Goal: Task Accomplishment & Management: Use online tool/utility

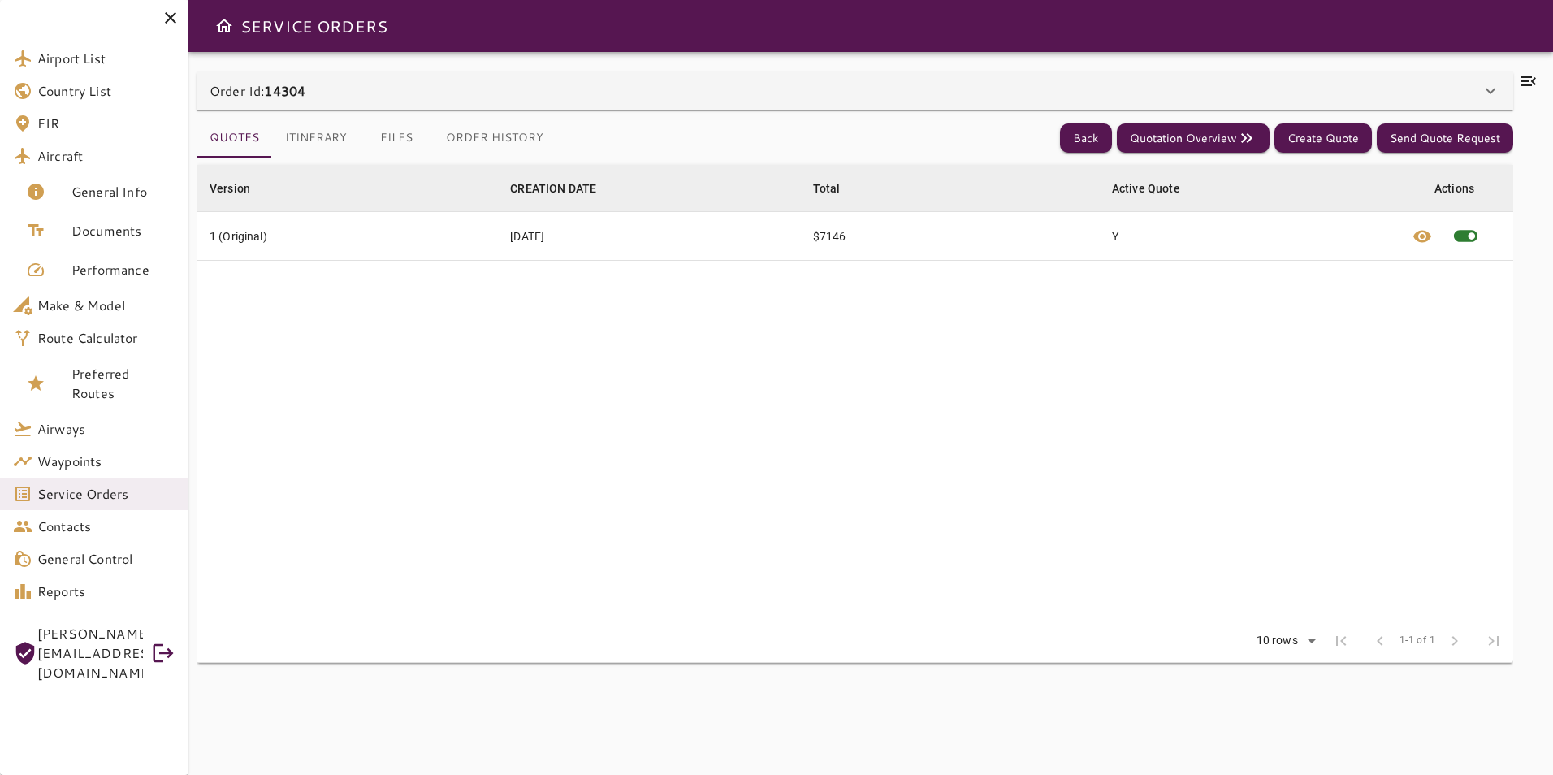
click at [1519, 82] on icon at bounding box center [1528, 80] width 19 height 19
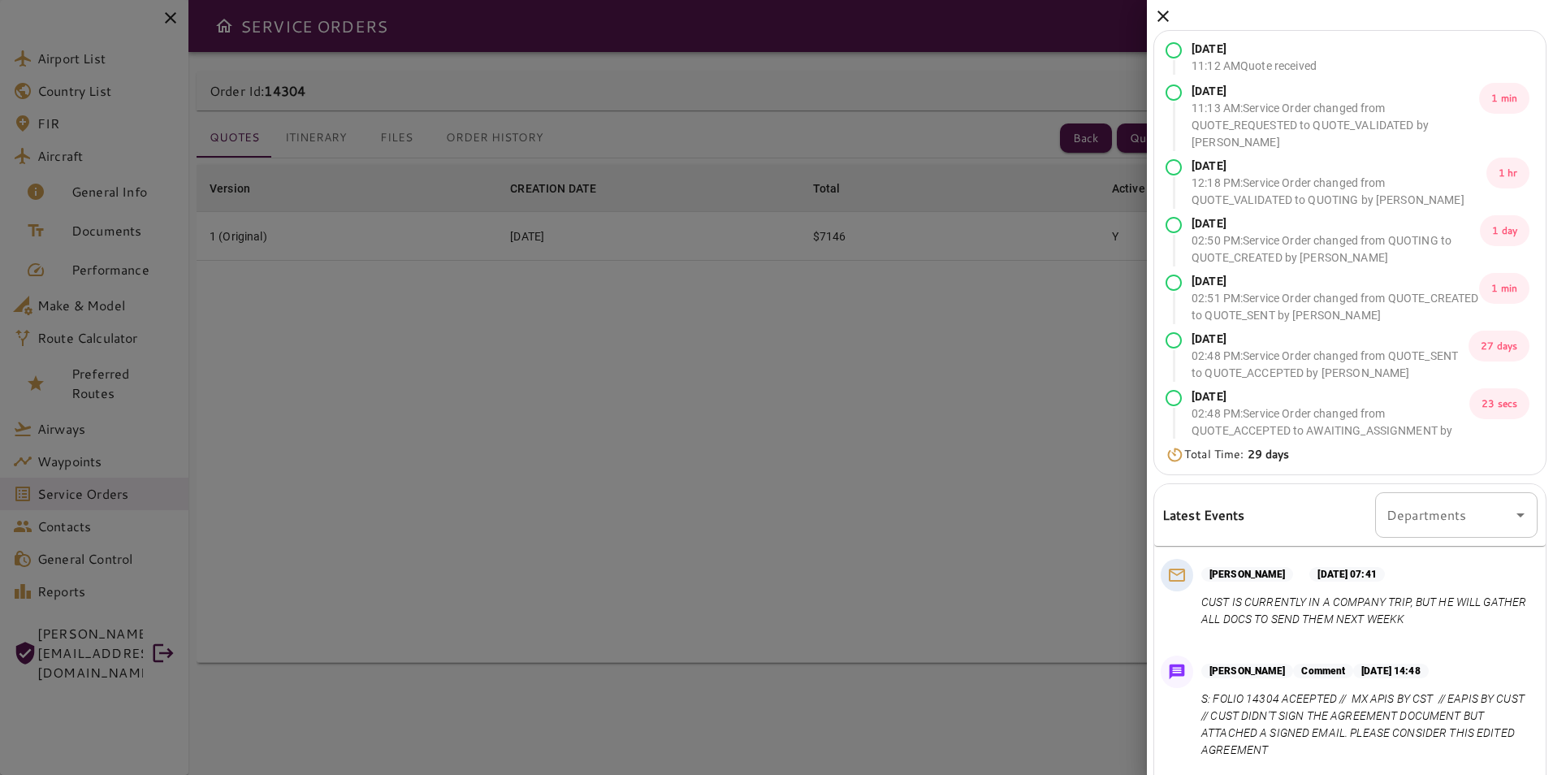
click at [1155, 19] on icon at bounding box center [1162, 15] width 19 height 19
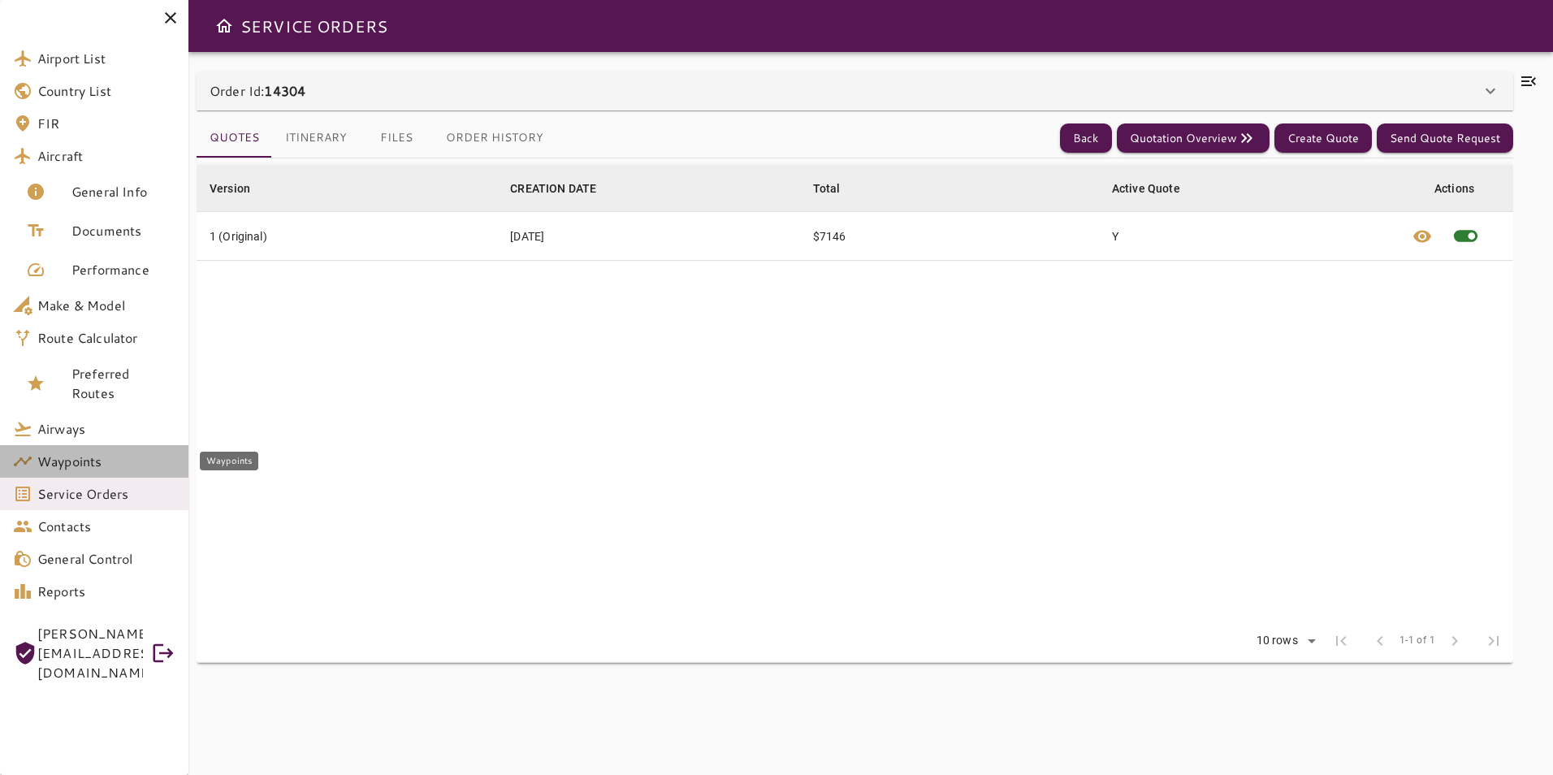
click at [88, 471] on link "Waypoints" at bounding box center [94, 461] width 188 height 32
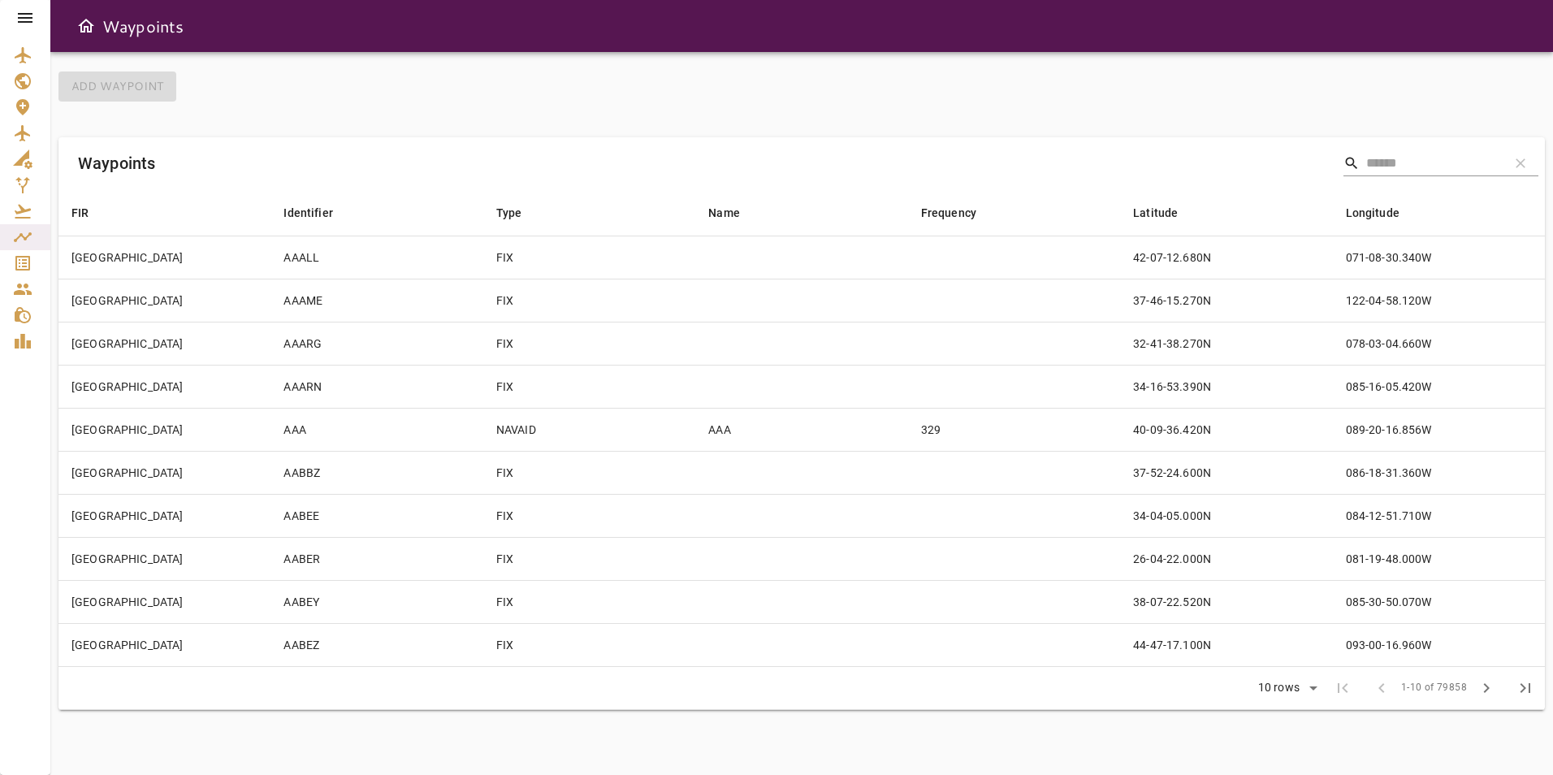
click at [18, 19] on icon at bounding box center [24, 17] width 19 height 19
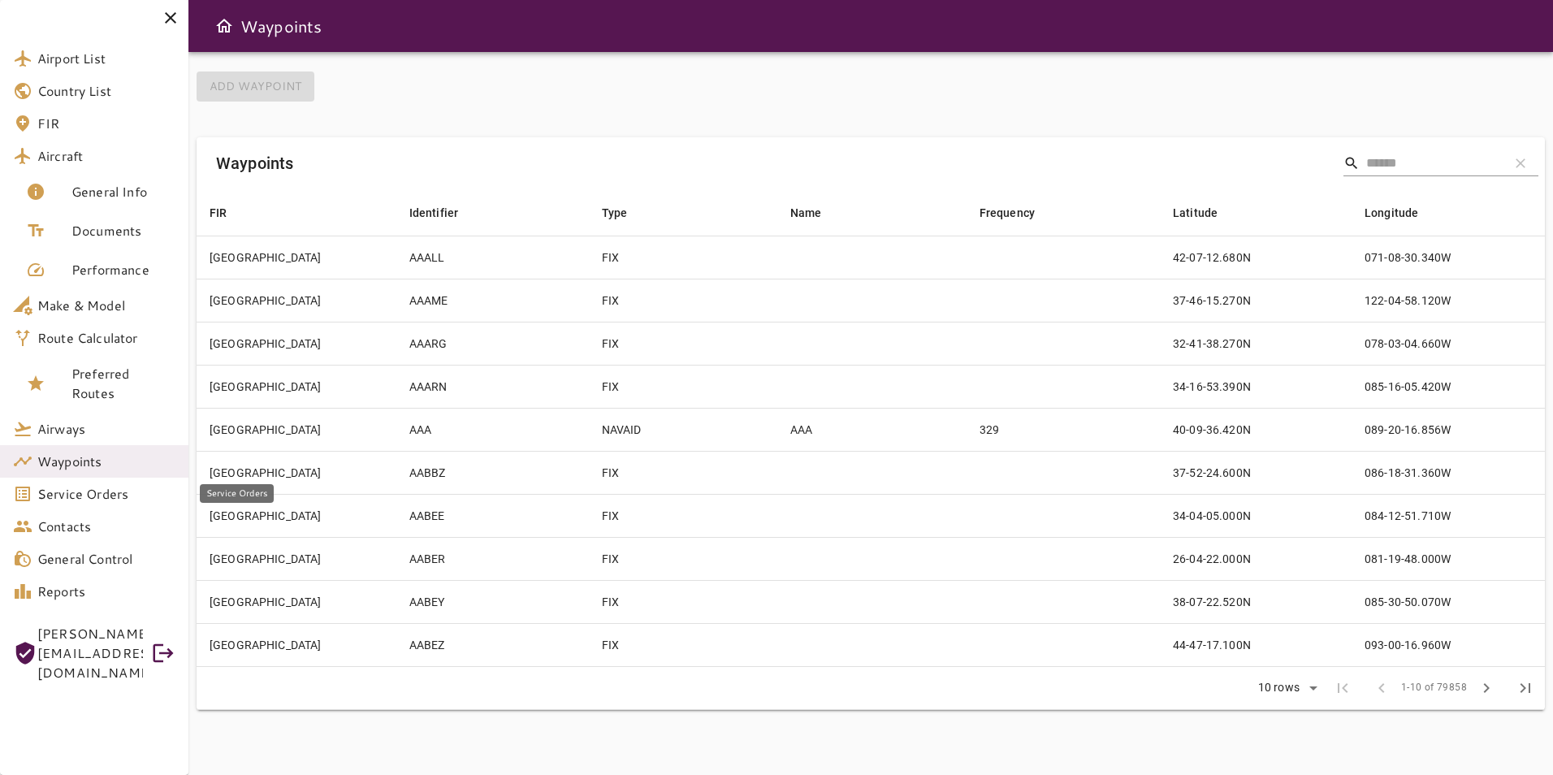
click at [117, 500] on span "Service Orders" at bounding box center [106, 493] width 138 height 19
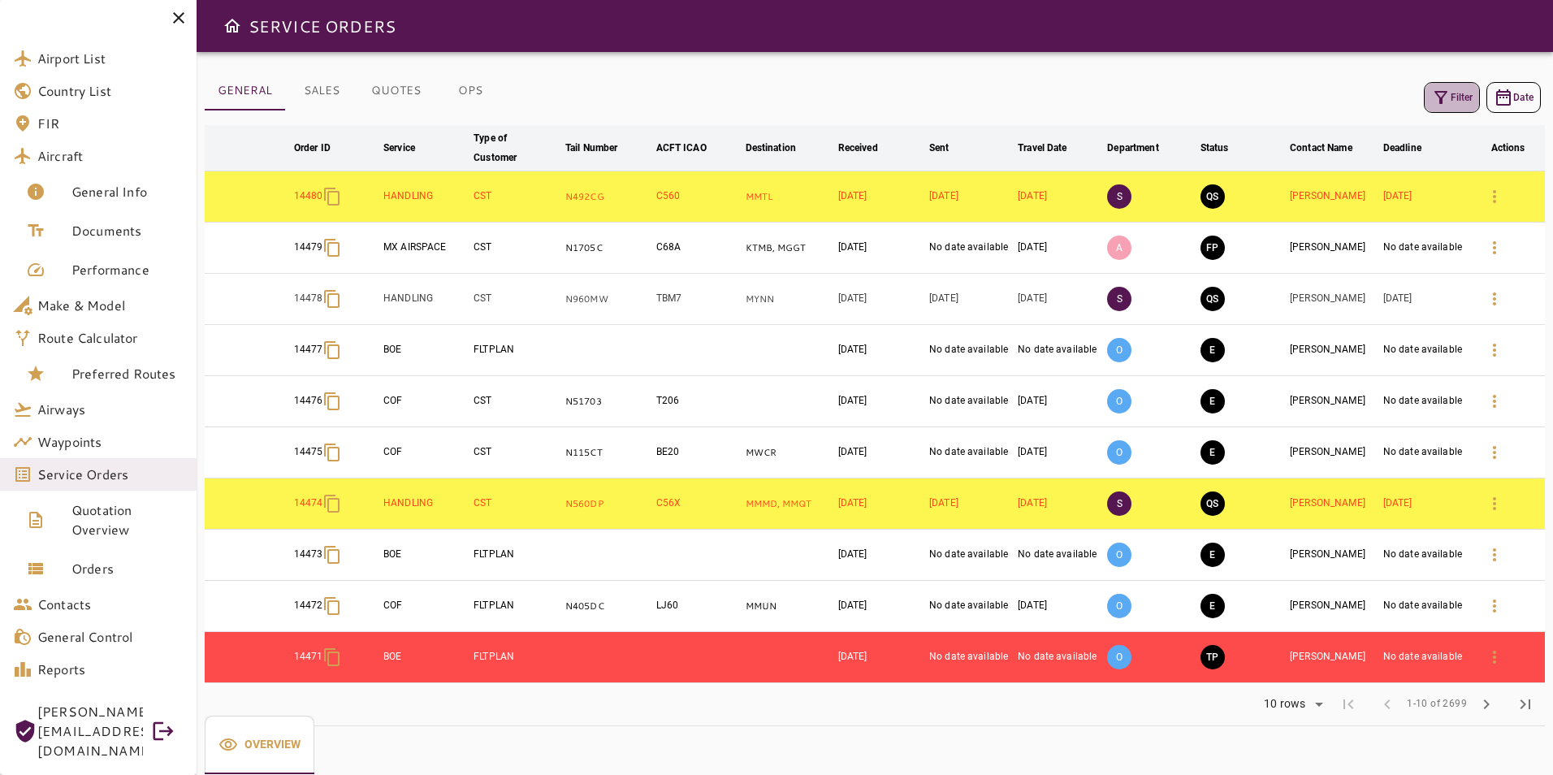
click at [1447, 102] on icon "button" at bounding box center [1440, 97] width 19 height 19
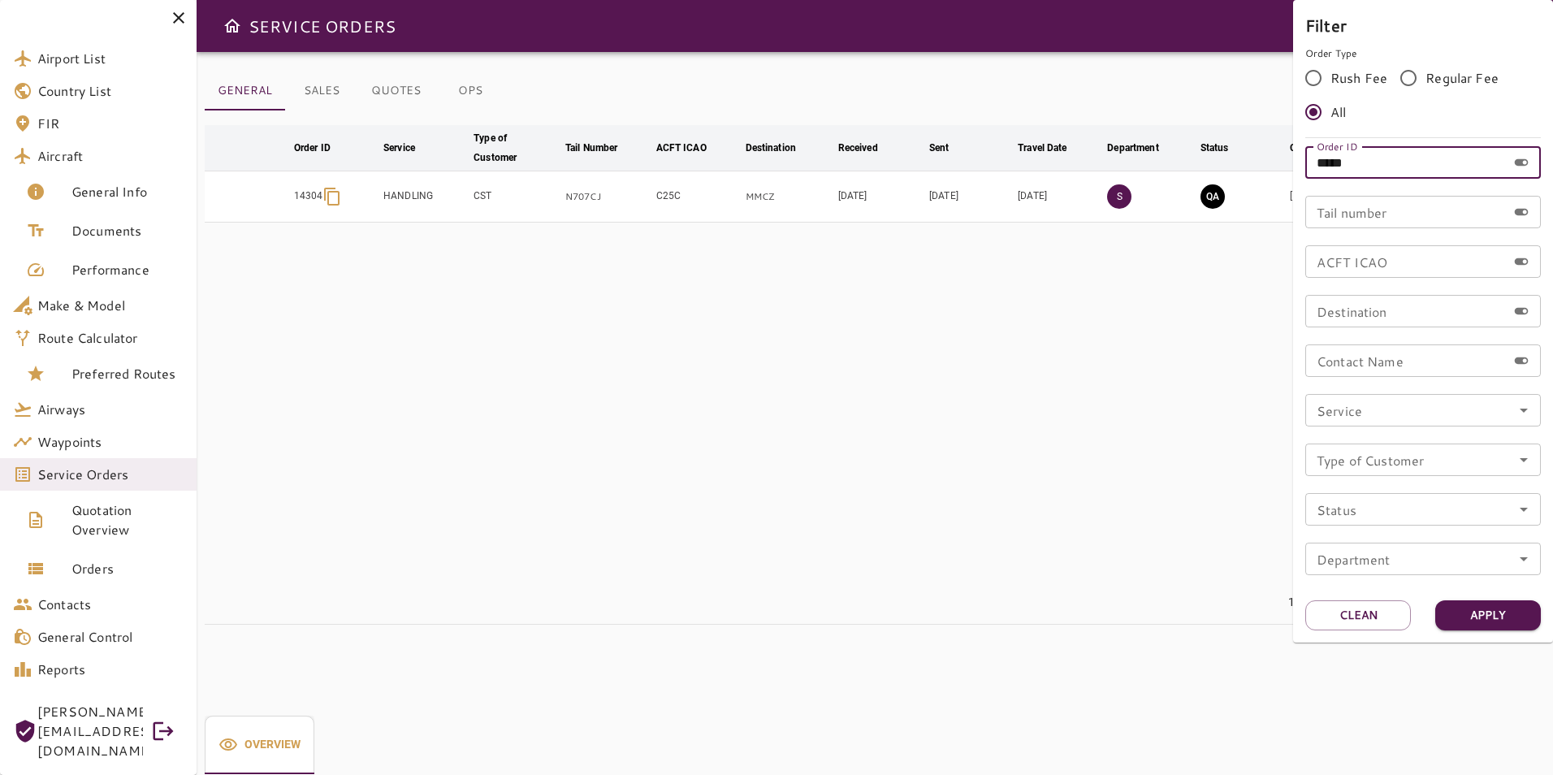
drag, startPoint x: 1371, startPoint y: 166, endPoint x: 1346, endPoint y: 165, distance: 24.4
click at [1346, 165] on input "*****" at bounding box center [1405, 162] width 201 height 32
type input "*****"
click at [1493, 610] on button "Apply" at bounding box center [1488, 615] width 106 height 30
click at [1016, 445] on div at bounding box center [776, 387] width 1553 height 775
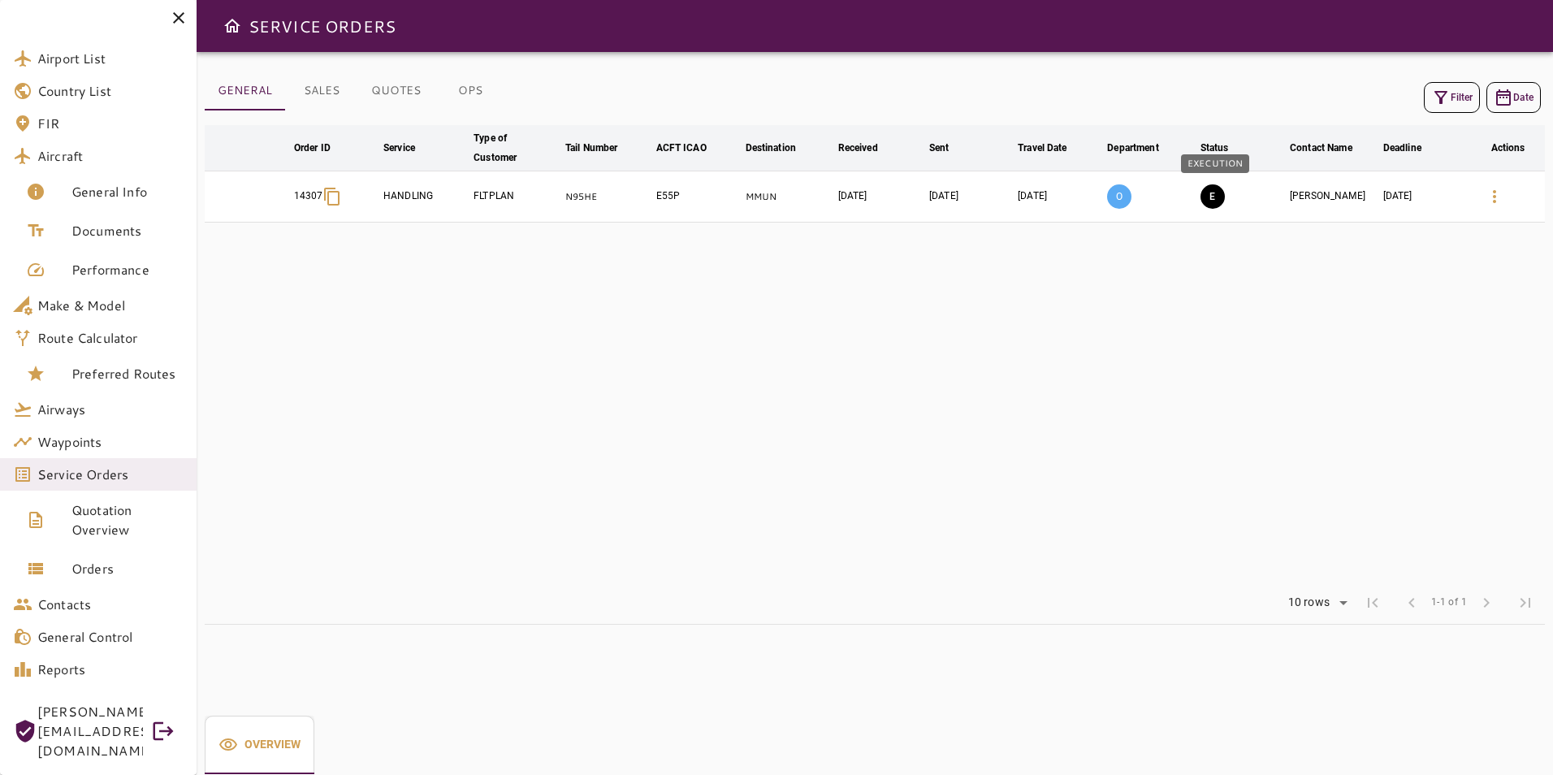
click at [1215, 194] on button "E" at bounding box center [1212, 196] width 24 height 24
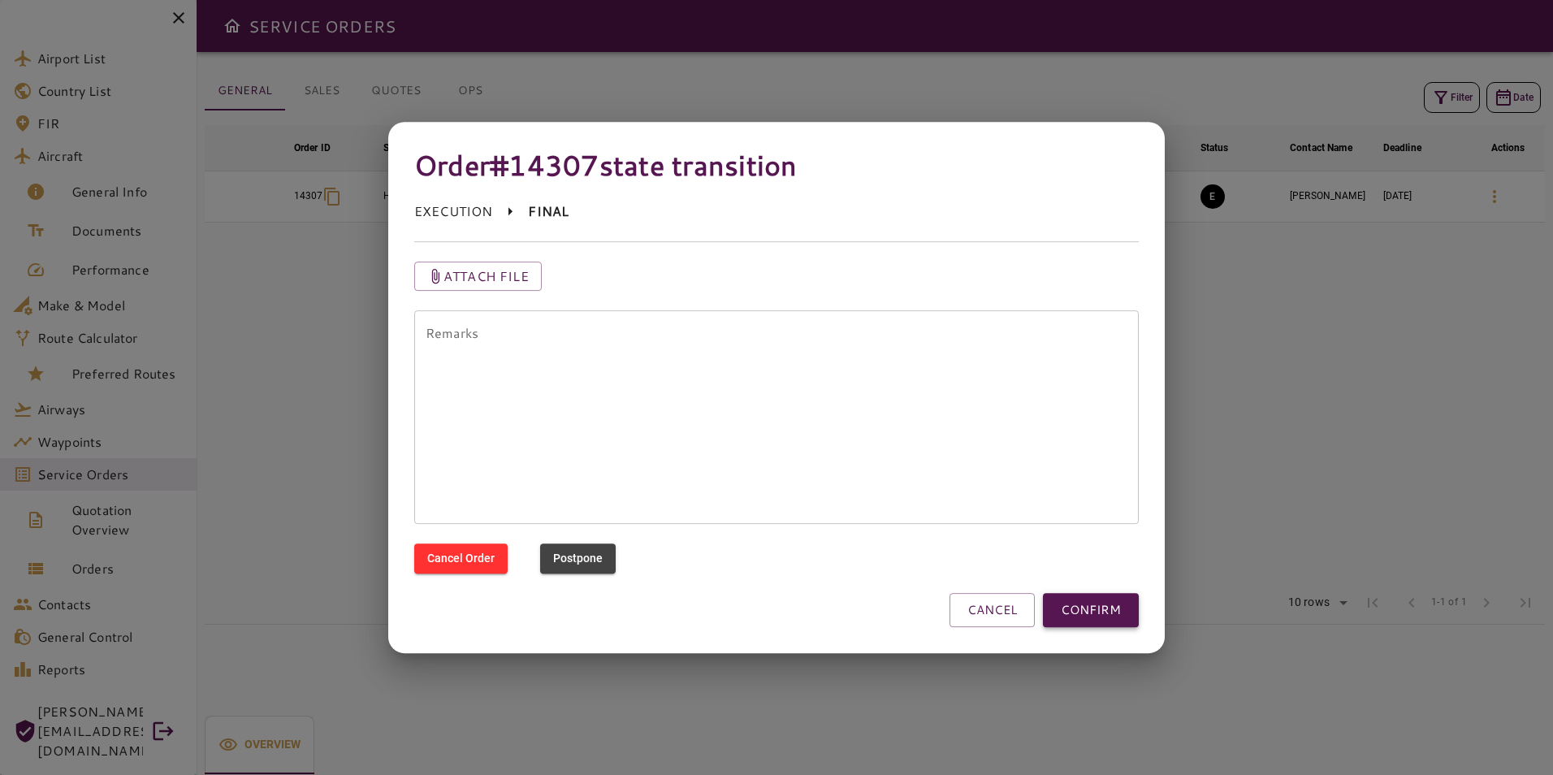
click at [1095, 615] on button "CONFIRM" at bounding box center [1091, 610] width 96 height 34
